Goal: Information Seeking & Learning: Get advice/opinions

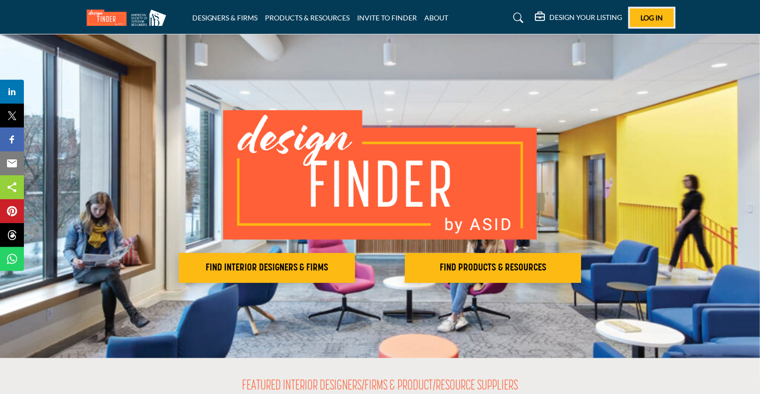
click at [645, 19] on span "Log In" at bounding box center [651, 17] width 22 height 8
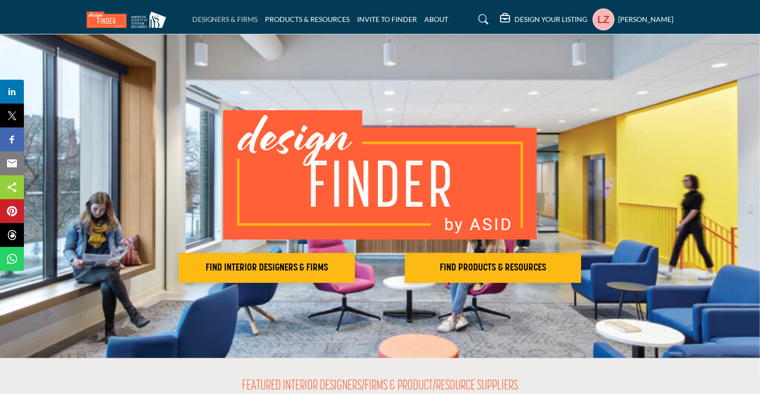
click at [253, 17] on link "DESIGNERS & FIRMS" at bounding box center [225, 19] width 66 height 8
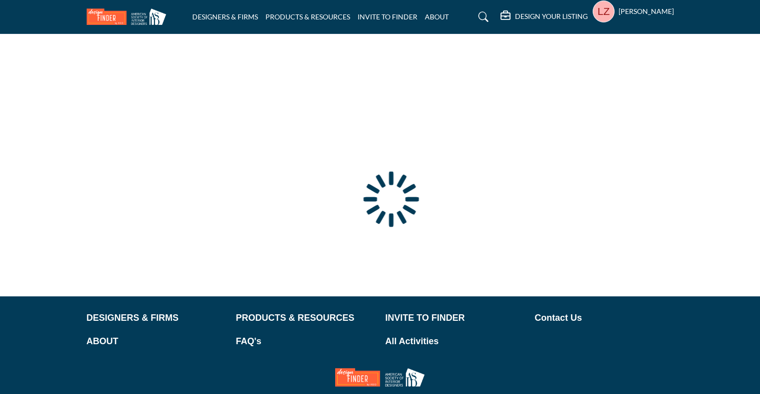
scroll to position [4, 0]
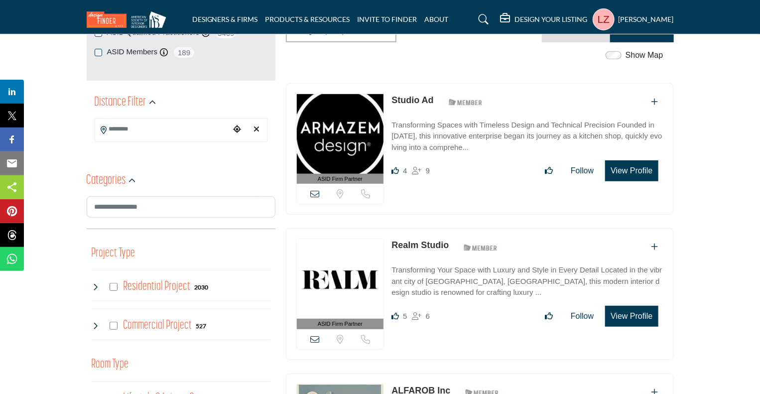
scroll to position [197, 0]
click at [141, 128] on input "Search Location" at bounding box center [162, 128] width 134 height 19
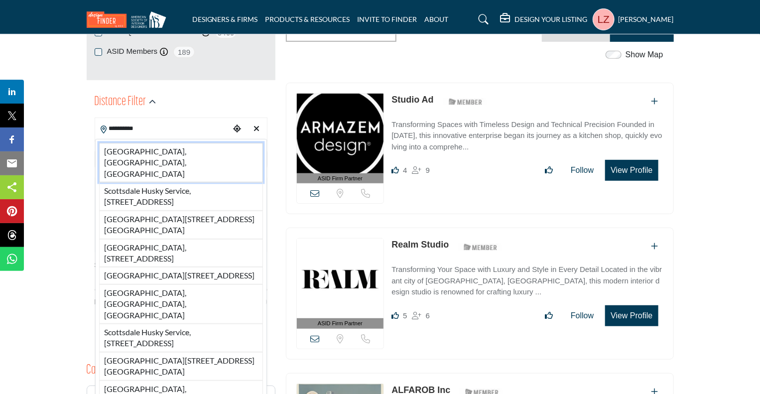
click at [163, 149] on li "Scottsdale, AZ, USA" at bounding box center [181, 162] width 164 height 39
type input "**********"
type input "***"
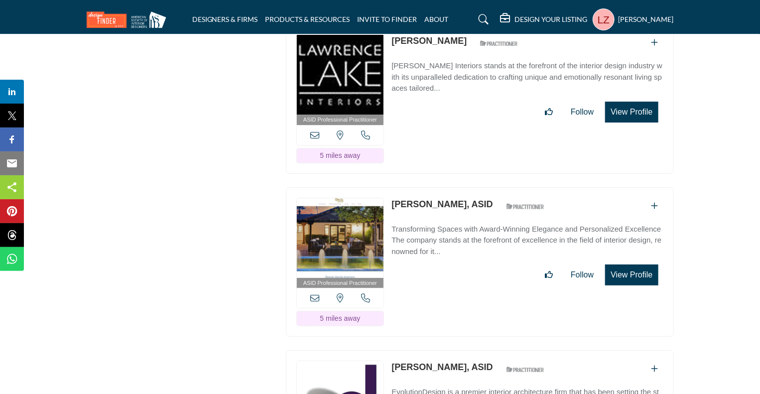
scroll to position [8452, 0]
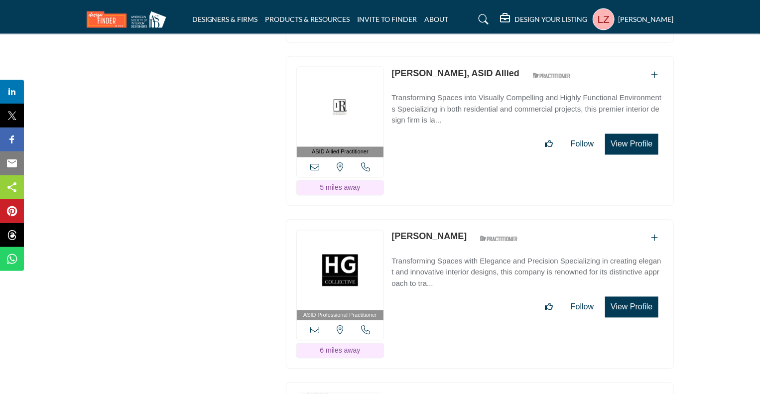
click at [420, 232] on link "Scott Thomas" at bounding box center [428, 237] width 75 height 10
click at [631, 297] on button "View Profile" at bounding box center [631, 307] width 53 height 21
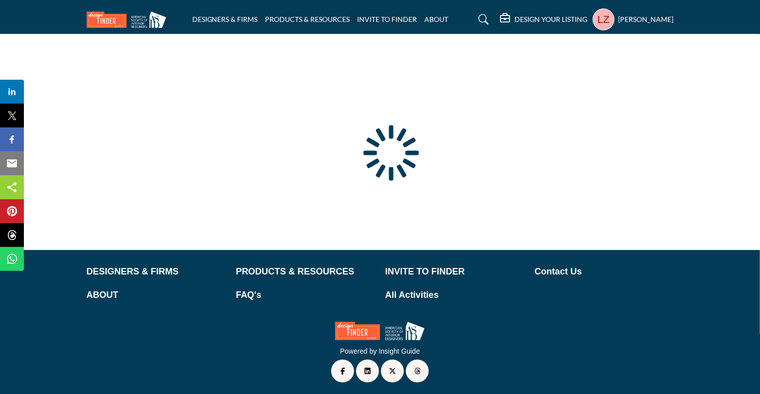
scroll to position [48, 0]
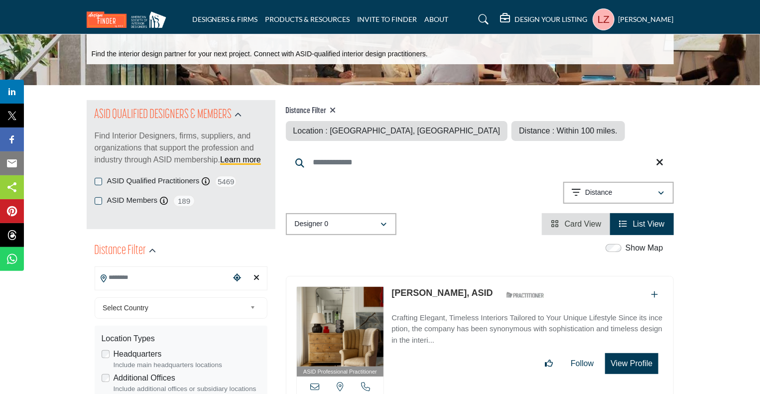
type input "**********"
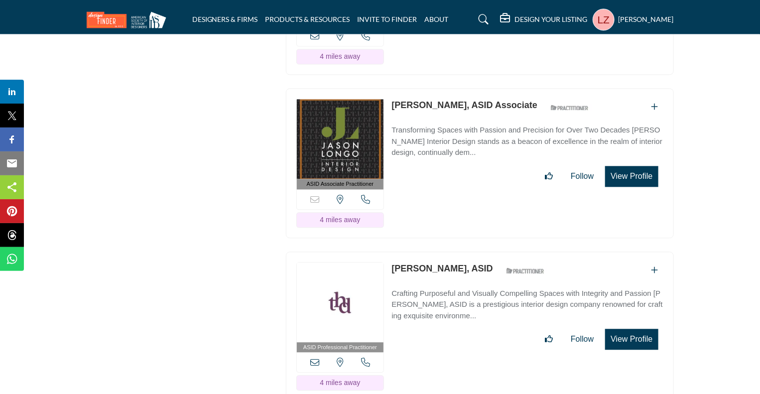
scroll to position [7076, 0]
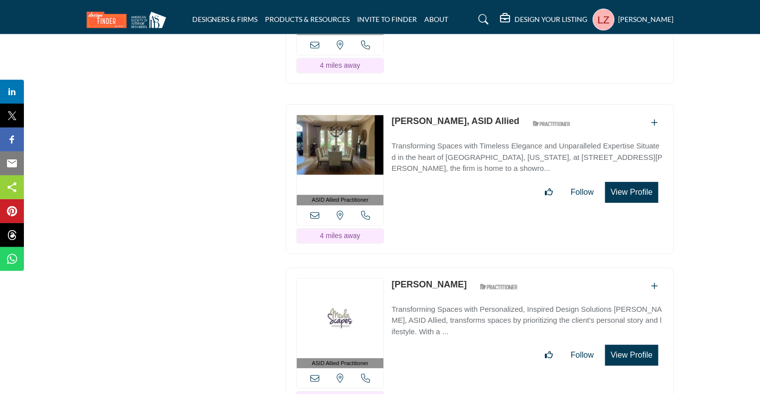
click at [327, 278] on img at bounding box center [340, 318] width 87 height 80
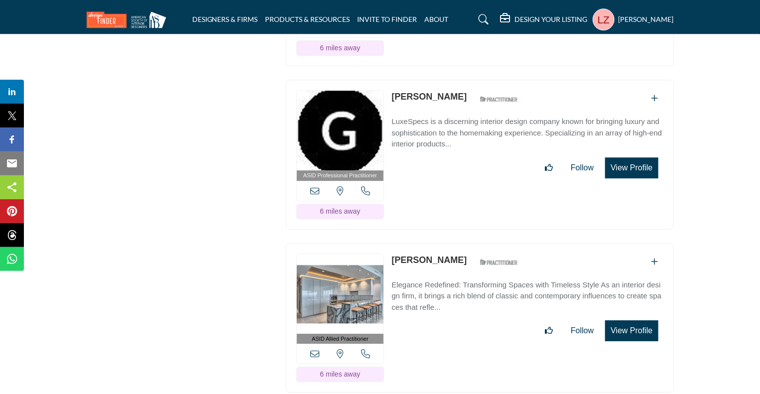
scroll to position [65, 0]
